Goal: Transaction & Acquisition: Obtain resource

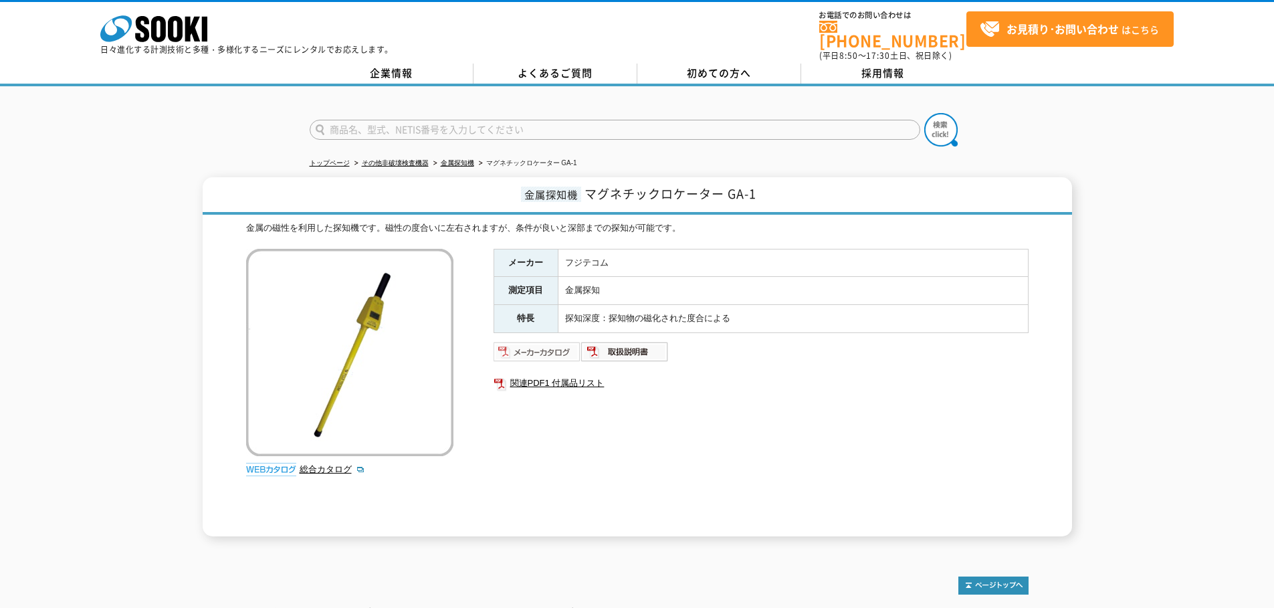
click at [563, 342] on img at bounding box center [537, 351] width 88 height 21
click at [568, 341] on img at bounding box center [537, 351] width 88 height 21
